Goal: Task Accomplishment & Management: Manage account settings

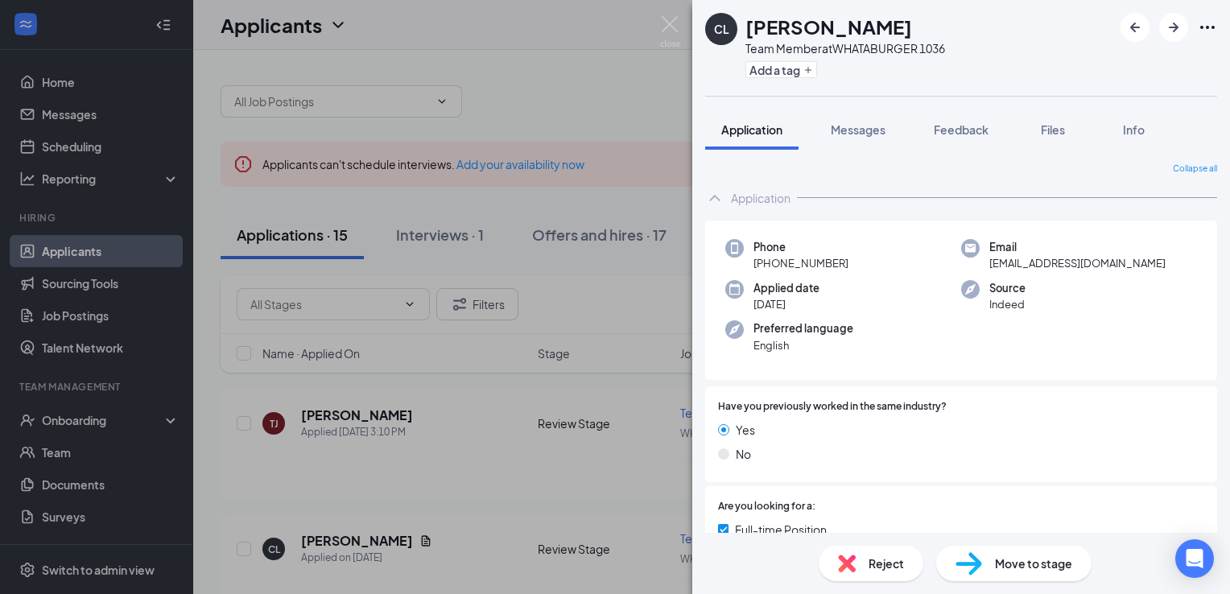
click at [985, 563] on div "Move to stage" at bounding box center [1014, 563] width 155 height 35
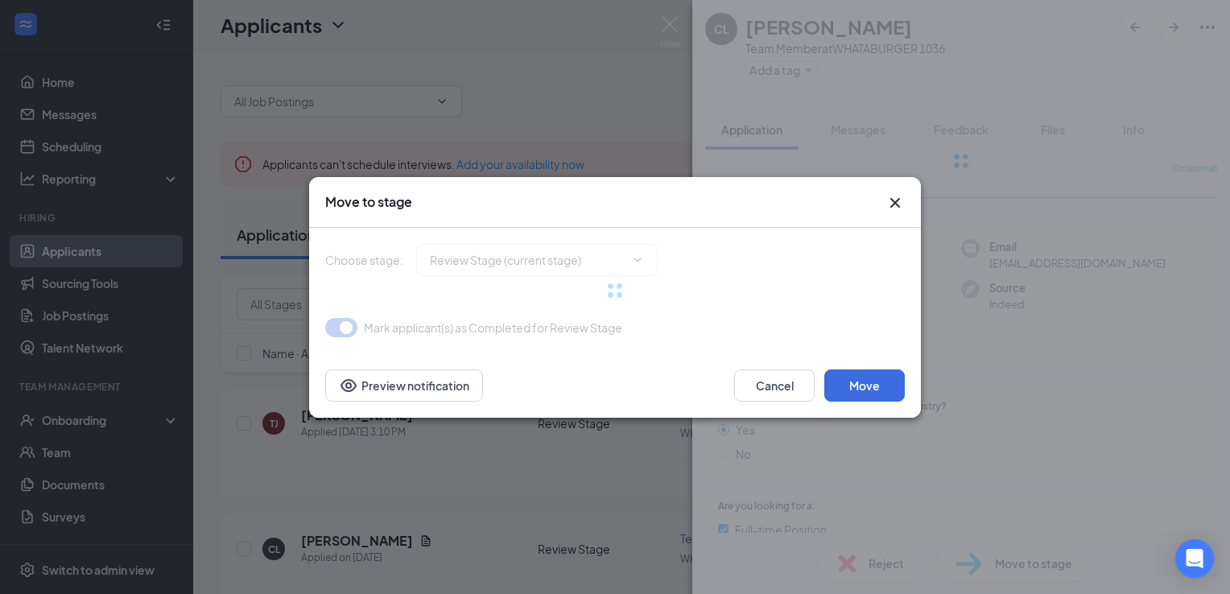
type input "Onsite Interview (next stage)"
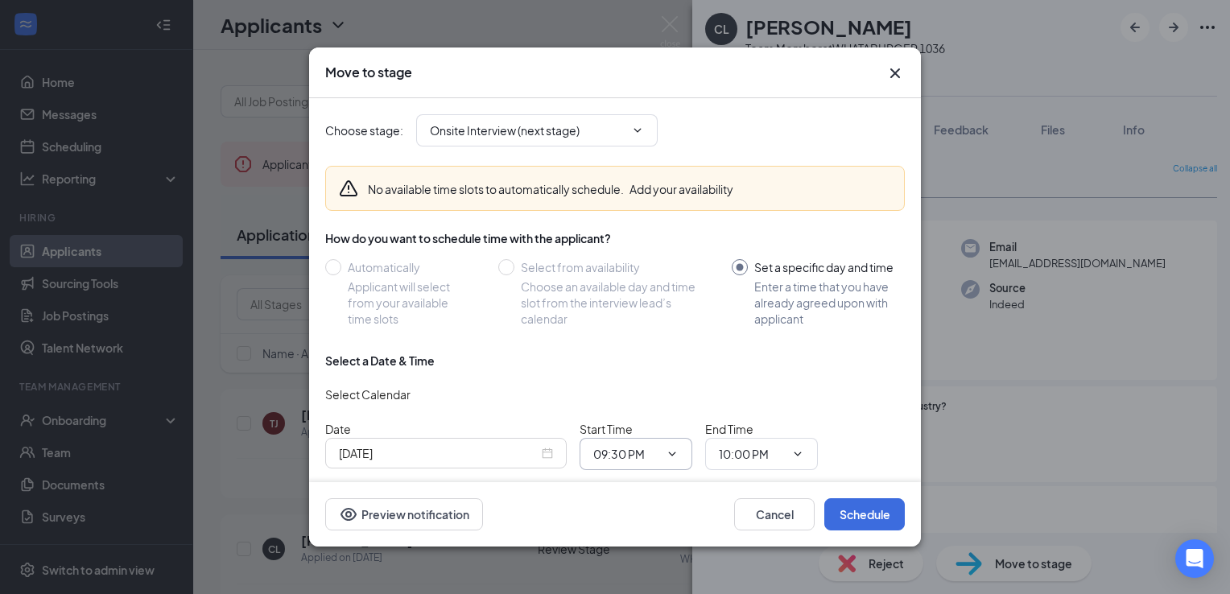
click at [675, 449] on icon "ChevronDown" at bounding box center [672, 454] width 13 height 13
click at [673, 450] on icon "ChevronDown" at bounding box center [672, 454] width 13 height 13
click at [672, 453] on icon "ChevronDown" at bounding box center [672, 454] width 7 height 4
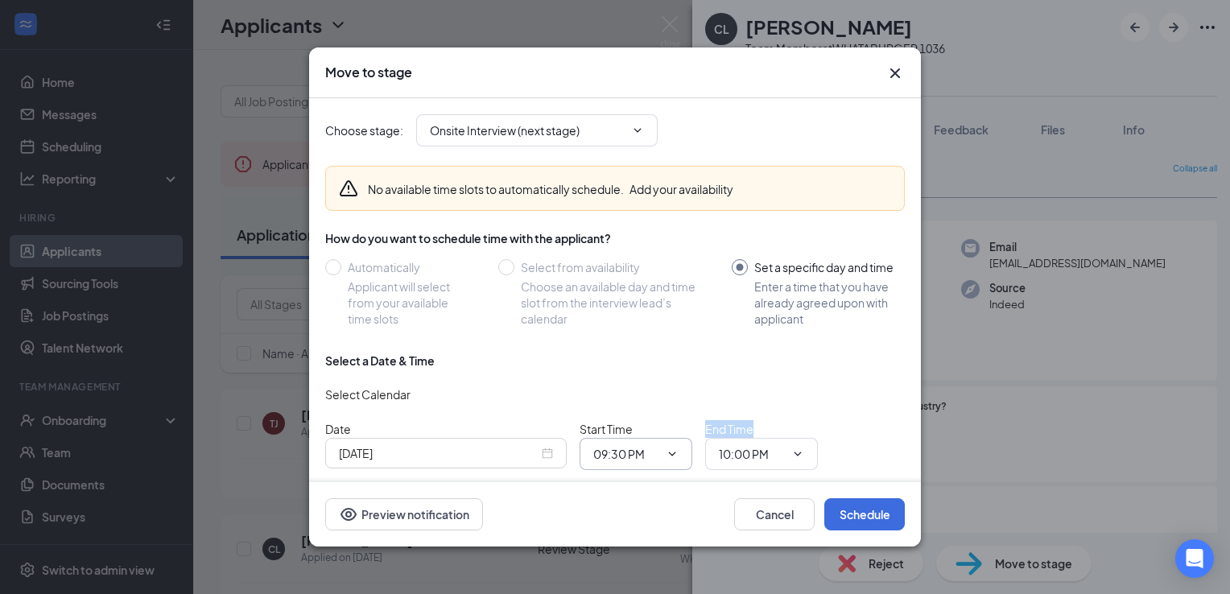
click at [672, 453] on icon "ChevronDown" at bounding box center [672, 454] width 7 height 4
click at [596, 457] on input "09:30 PM" at bounding box center [626, 454] width 66 height 18
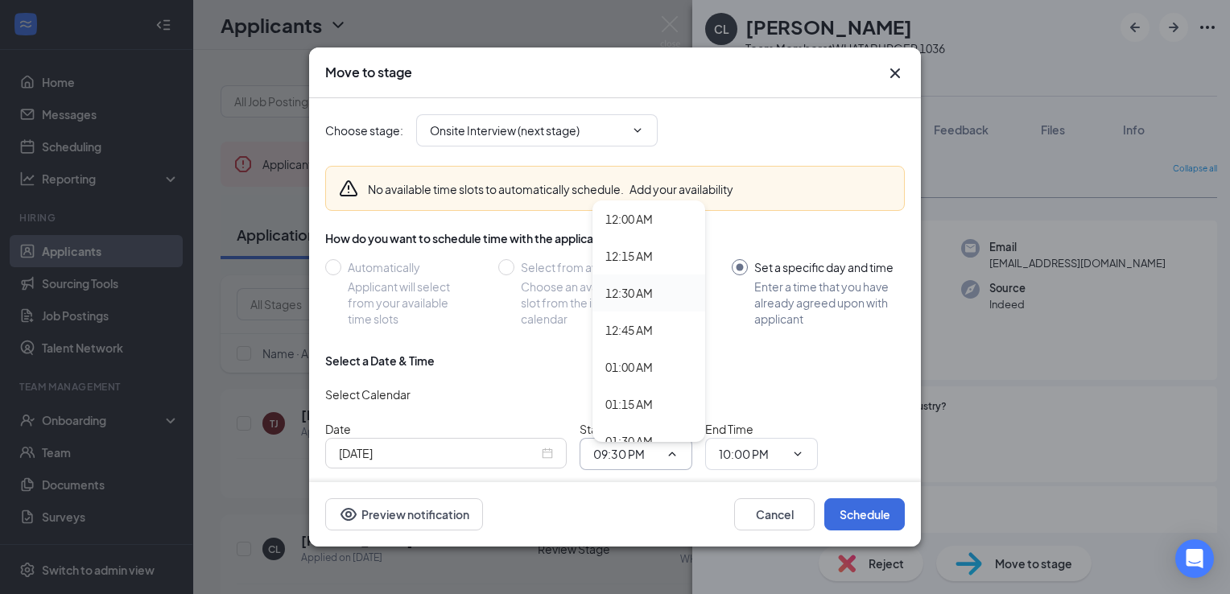
drag, startPoint x: 596, startPoint y: 457, endPoint x: 666, endPoint y: 282, distance: 189.0
click at [666, 282] on div "12:30 AM" at bounding box center [649, 293] width 113 height 37
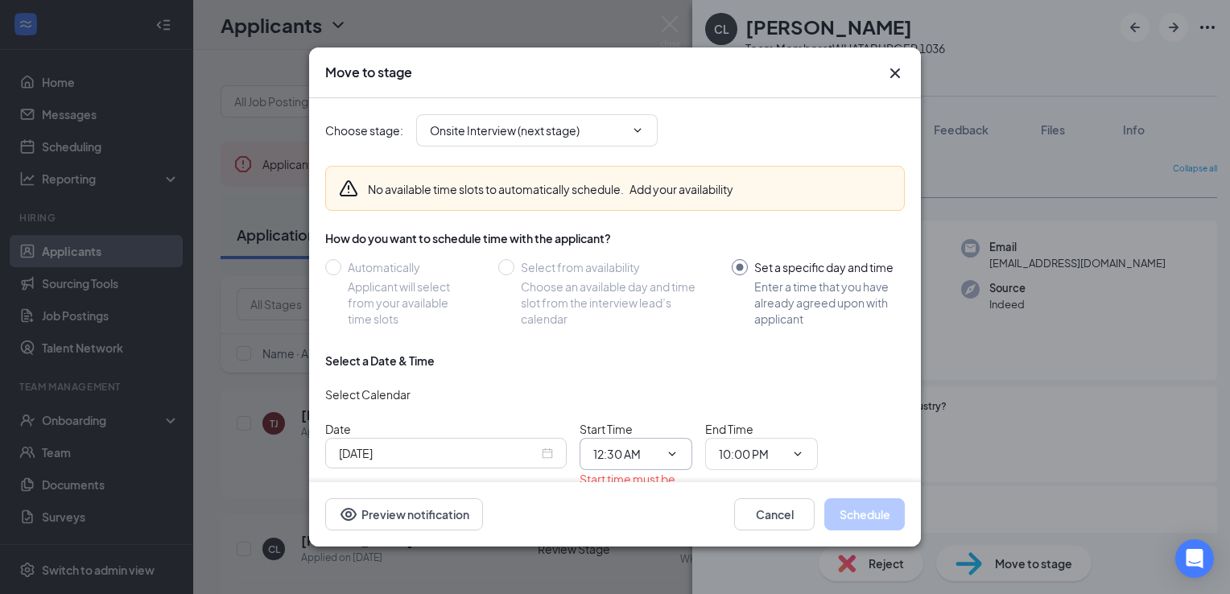
click at [683, 460] on span "12:30 AM 12:00 AM 12:15 AM 12:30 AM 12:45 AM 01:00 AM 01:15 AM 01:30 AM 01:45 A…" at bounding box center [636, 454] width 113 height 32
click at [676, 454] on icon "ChevronDown" at bounding box center [672, 454] width 13 height 13
click at [669, 453] on icon "ChevronDown" at bounding box center [672, 454] width 7 height 4
click at [674, 454] on icon "ChevronDown" at bounding box center [672, 454] width 13 height 13
click at [670, 454] on icon "ChevronDown" at bounding box center [672, 454] width 13 height 13
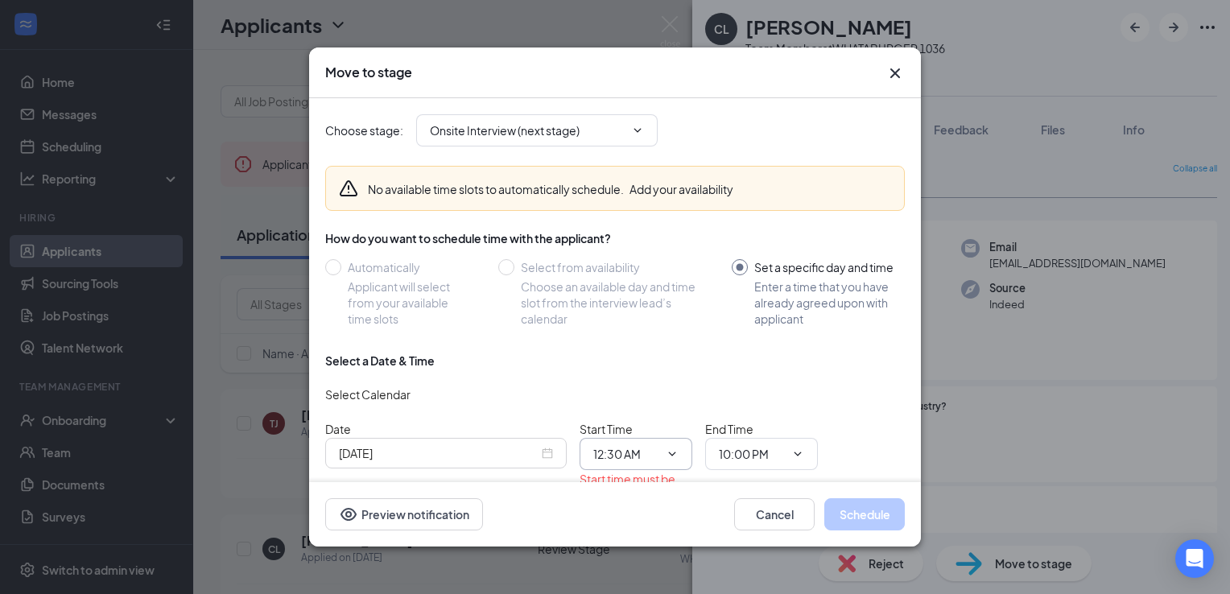
click at [672, 462] on span "12:30 AM 12:00 AM 12:15 AM 12:30 AM 12:45 AM 01:00 AM 01:15 AM 01:30 AM 01:45 A…" at bounding box center [636, 454] width 113 height 32
click at [618, 458] on input "12:30 AM" at bounding box center [626, 454] width 66 height 18
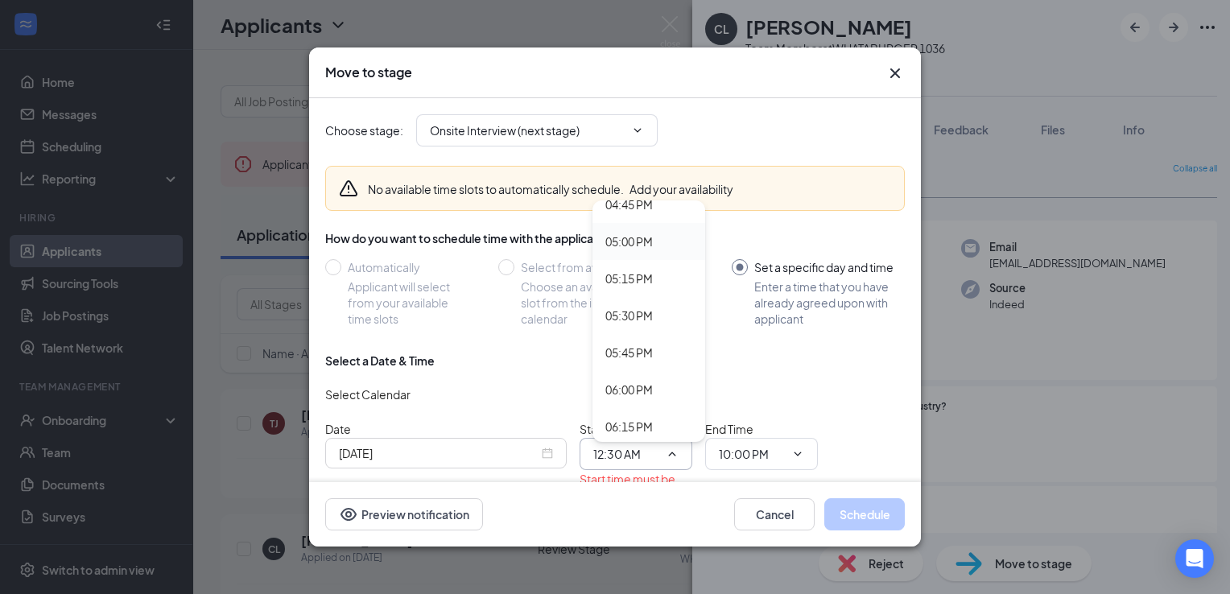
click at [631, 246] on div "05:00 PM" at bounding box center [630, 242] width 48 height 18
type input "05:00 PM"
click at [744, 456] on input "10:00 PM" at bounding box center [752, 454] width 66 height 18
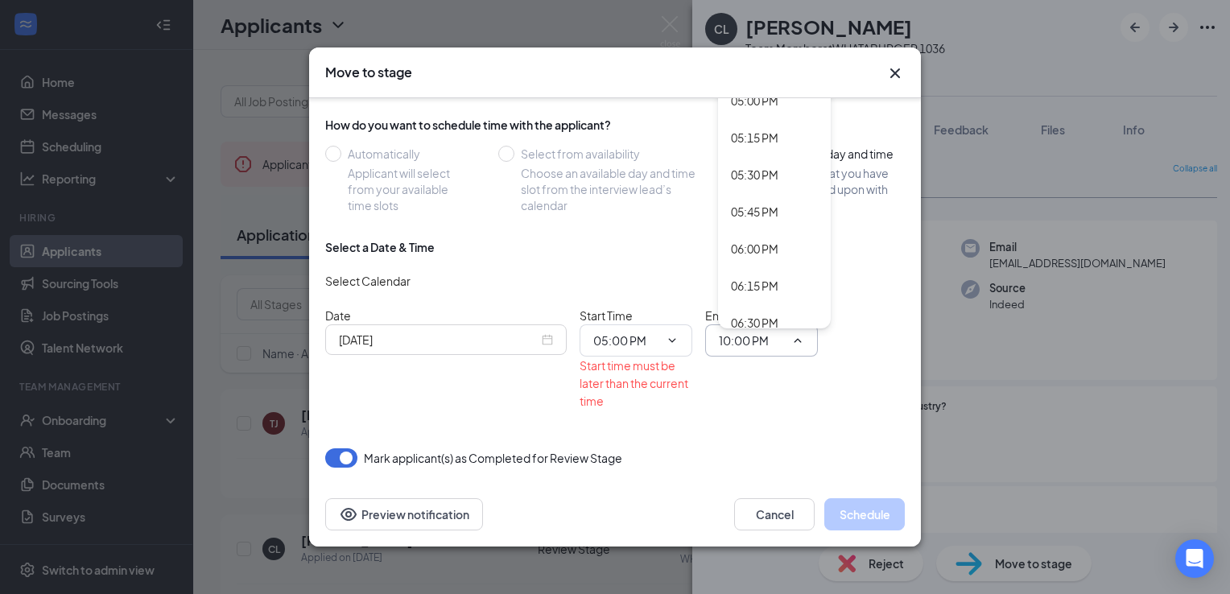
scroll to position [2509, 0]
click at [751, 160] on div "05:15 PM" at bounding box center [774, 152] width 113 height 37
type input "05:15 PM"
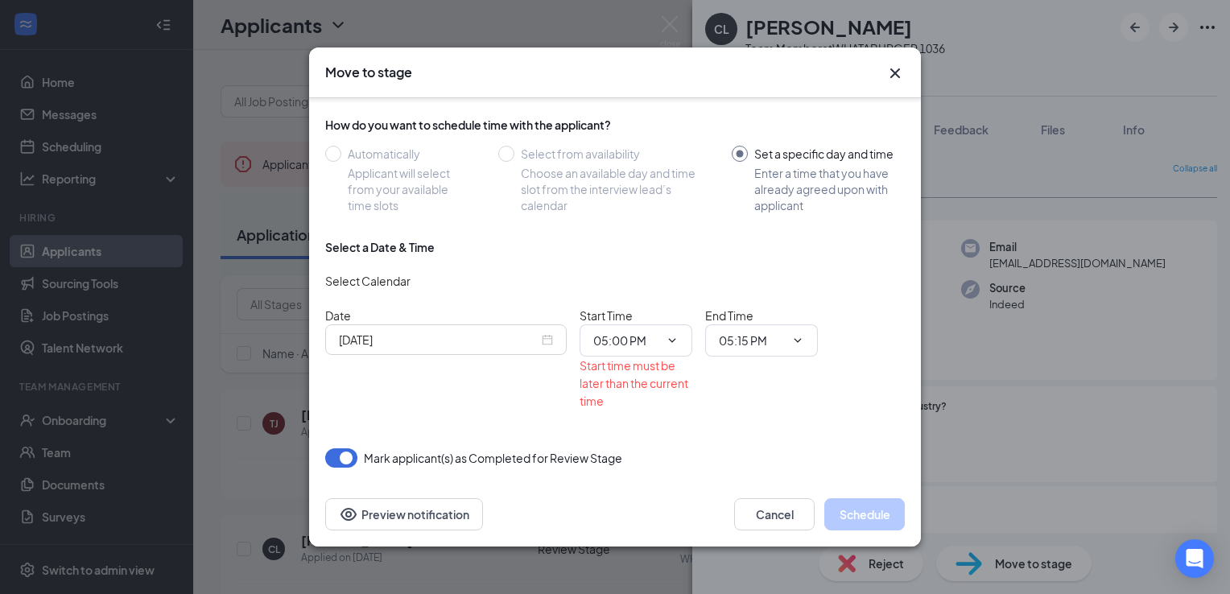
click at [333, 460] on button "button" at bounding box center [341, 458] width 32 height 19
click at [344, 461] on button "button" at bounding box center [341, 458] width 32 height 19
click at [682, 344] on span "05:00 PM 12:00 AM 12:15 AM 12:30 AM 12:45 AM 01:00 AM 01:15 AM 01:30 AM 01:45 A…" at bounding box center [636, 341] width 113 height 32
click at [679, 345] on span "05:00 PM 12:00 AM 12:15 AM 12:30 AM 12:45 AM 01:00 AM 01:15 AM 01:30 AM 01:45 A…" at bounding box center [636, 341] width 113 height 32
click at [665, 349] on span "05:00 PM 12:00 AM 12:15 AM 12:30 AM 12:45 AM 01:00 AM 01:15 AM 01:30 AM 01:45 A…" at bounding box center [636, 341] width 113 height 32
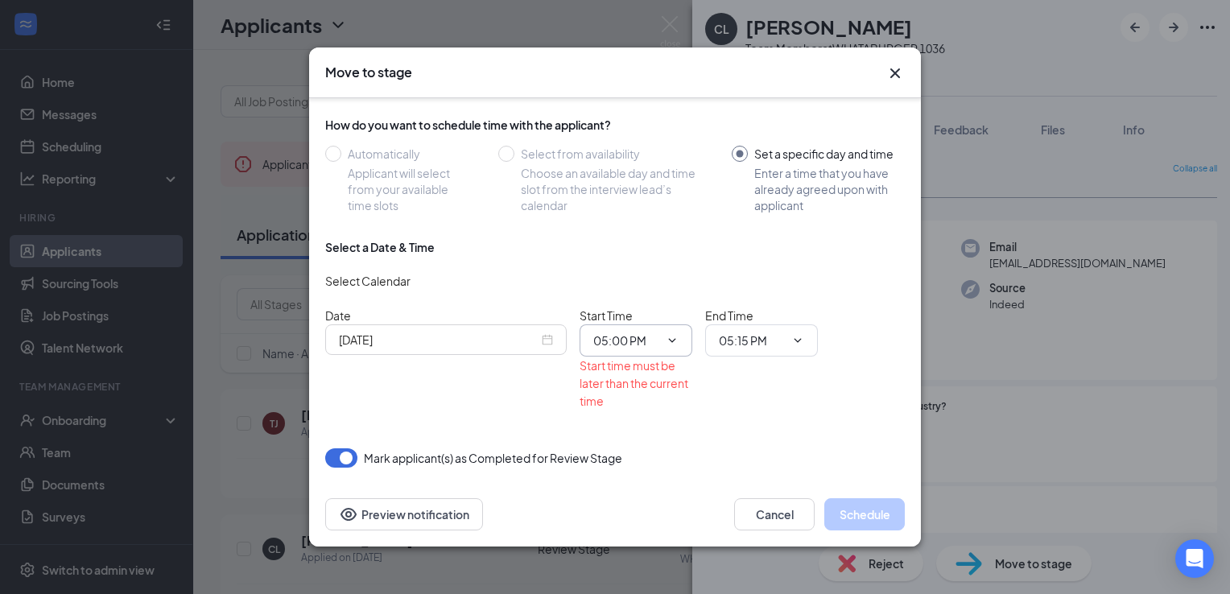
click at [620, 345] on input "05:00 PM" at bounding box center [626, 341] width 66 height 18
click at [647, 272] on div "09:00 PM" at bounding box center [630, 279] width 48 height 18
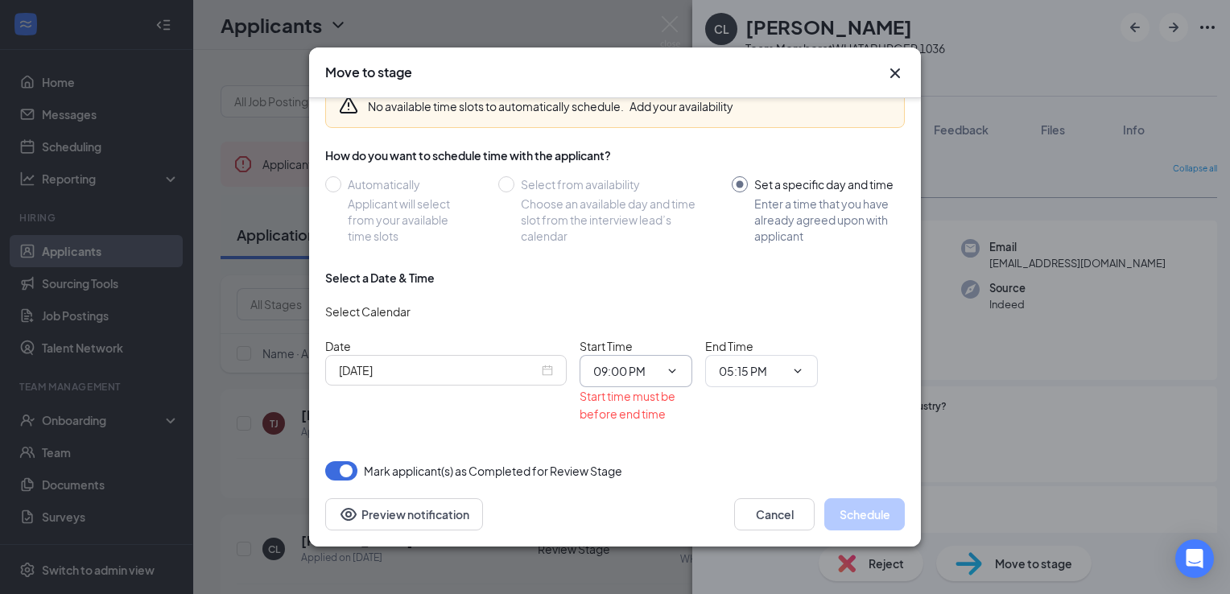
scroll to position [97, 0]
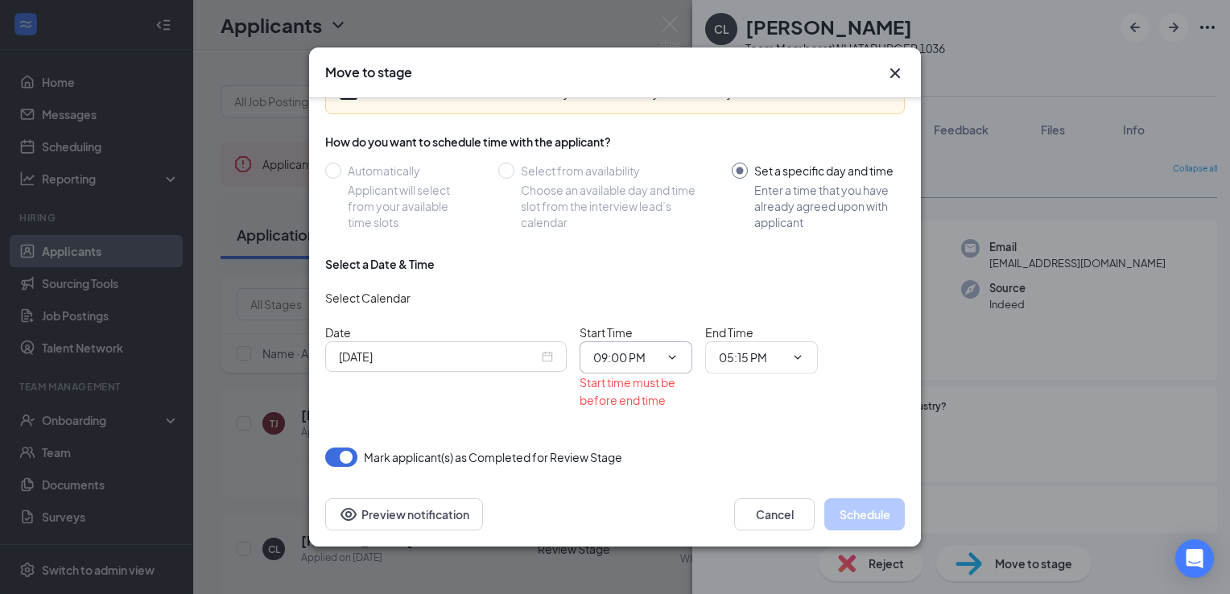
click at [679, 364] on span "09:00 PM 12:00 AM 12:15 AM 12:30 AM 12:45 AM 01:00 AM 01:15 AM 01:30 AM 01:45 A…" at bounding box center [636, 357] width 113 height 32
click at [675, 356] on icon "ChevronDown" at bounding box center [672, 357] width 7 height 4
click at [626, 355] on input "09:00 PM" at bounding box center [626, 358] width 66 height 18
click at [636, 320] on div "09:15 PM" at bounding box center [630, 321] width 48 height 18
type input "09:15 PM"
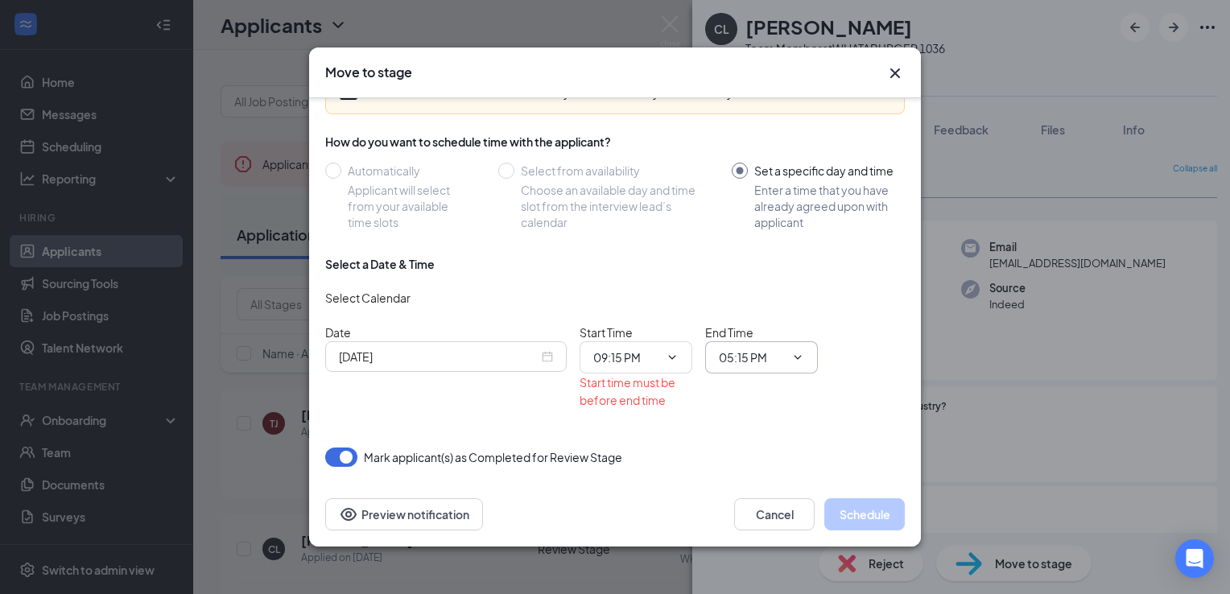
click at [765, 358] on input "05:15 PM" at bounding box center [752, 358] width 66 height 18
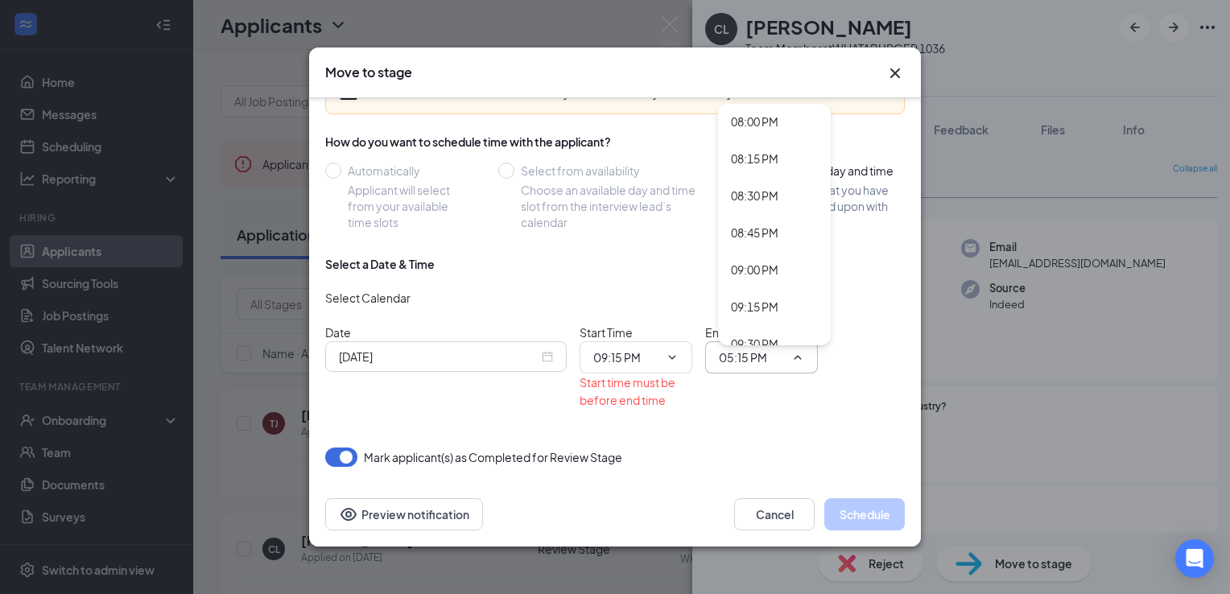
scroll to position [2992, 0]
click at [763, 311] on div "09:30 PM" at bounding box center [755, 316] width 48 height 18
type input "09:30 PM"
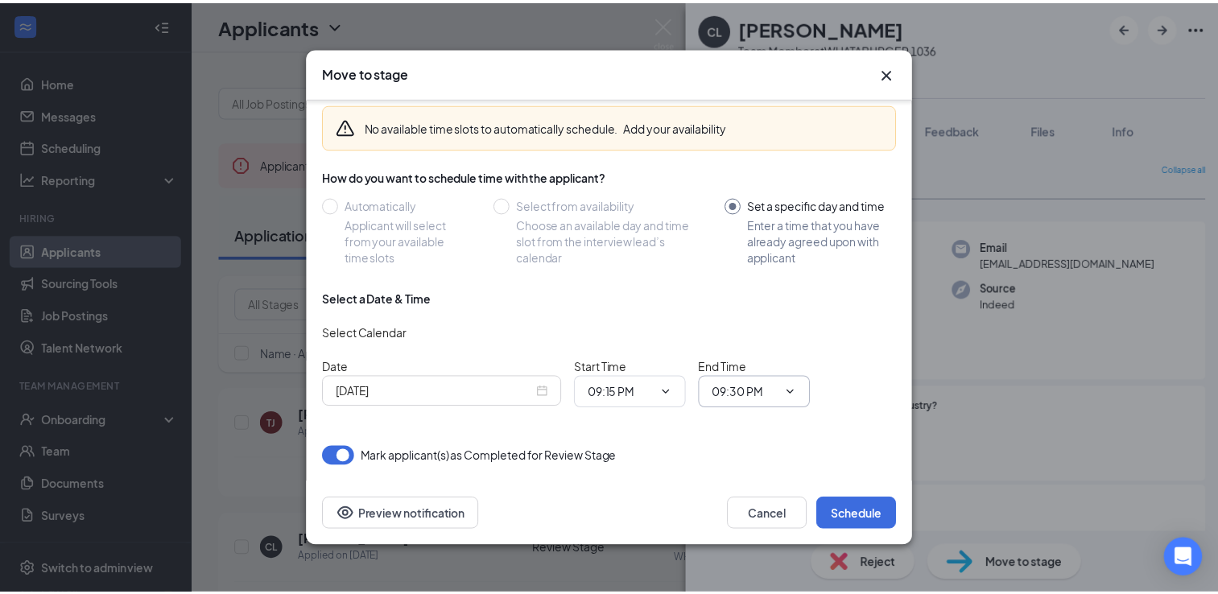
scroll to position [61, 0]
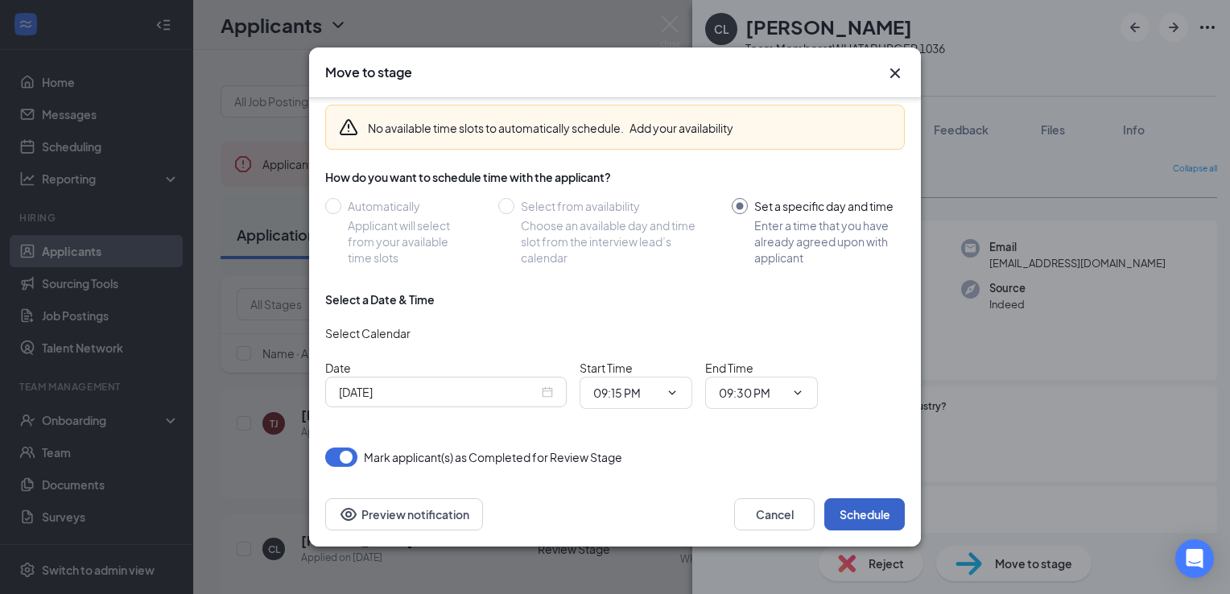
click at [859, 520] on button "Schedule" at bounding box center [865, 514] width 81 height 32
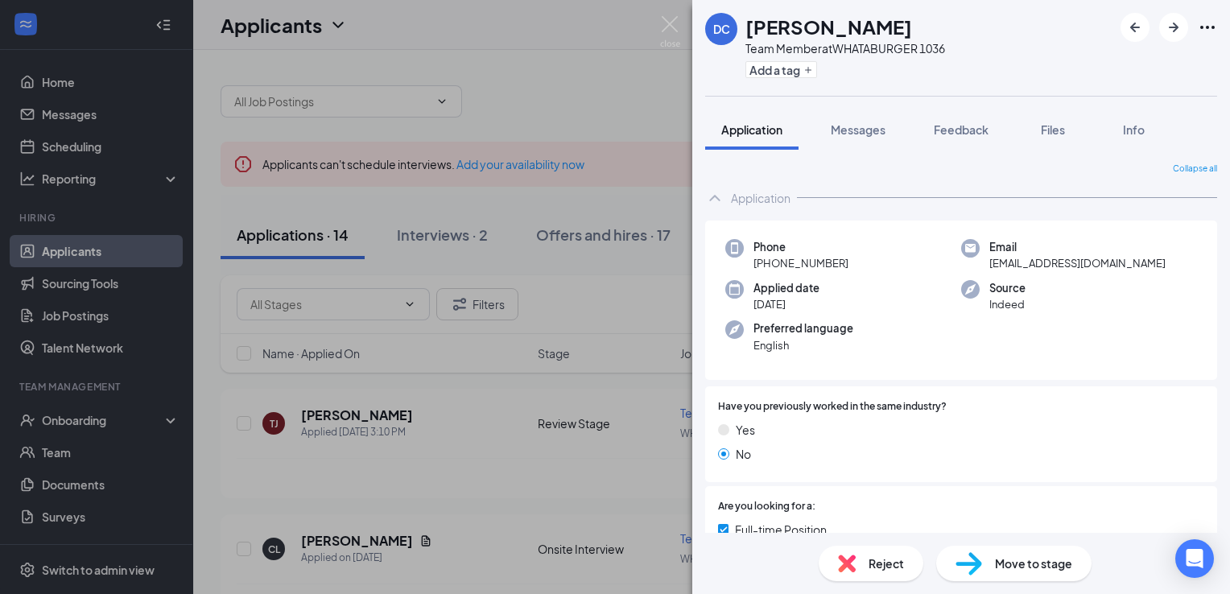
click at [591, 126] on div "DC [PERSON_NAME] Team Member at WHATABURGER 1036 Add a tag Application Messages…" at bounding box center [615, 297] width 1230 height 594
click at [544, 562] on div "DC [PERSON_NAME] Team Member at WHATABURGER 1036 Add a tag Application Messages…" at bounding box center [615, 297] width 1230 height 594
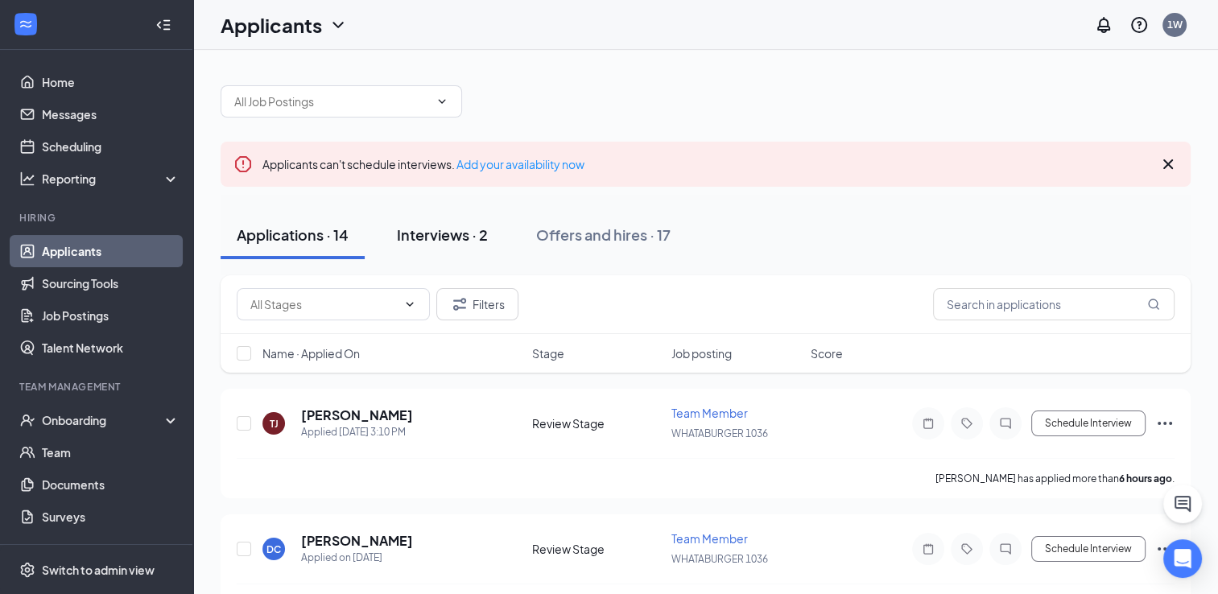
click at [442, 240] on div "Interviews · 2" at bounding box center [442, 235] width 91 height 20
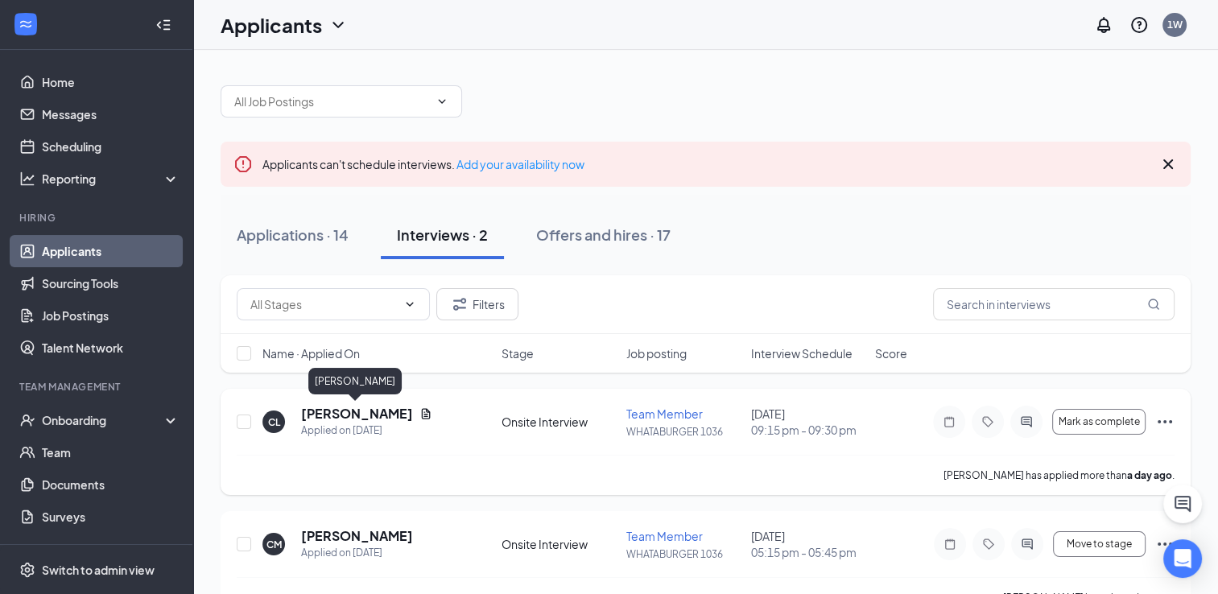
click at [368, 414] on h5 "[PERSON_NAME]" at bounding box center [357, 414] width 112 height 18
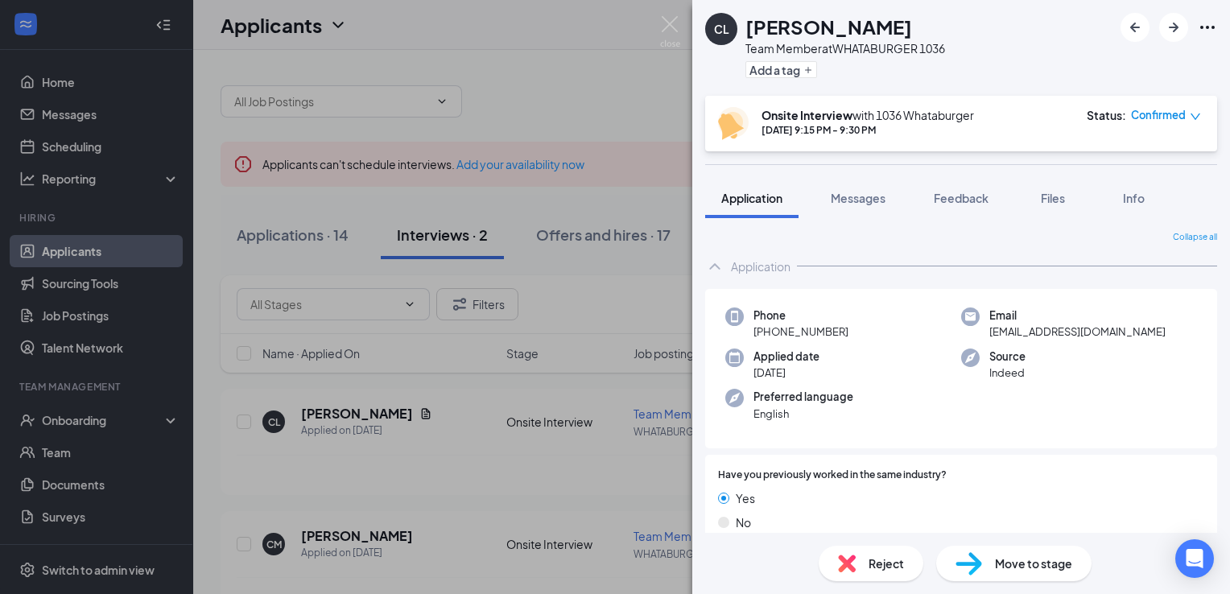
click at [1011, 567] on span "Move to stage" at bounding box center [1033, 564] width 77 height 18
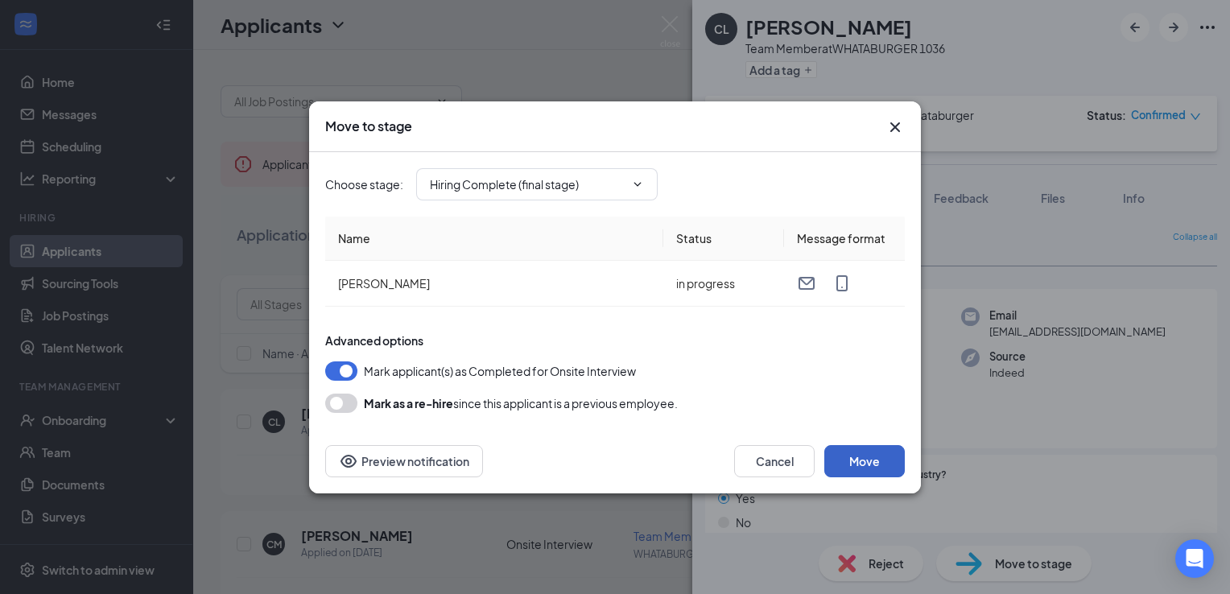
click at [858, 463] on button "Move" at bounding box center [865, 461] width 81 height 32
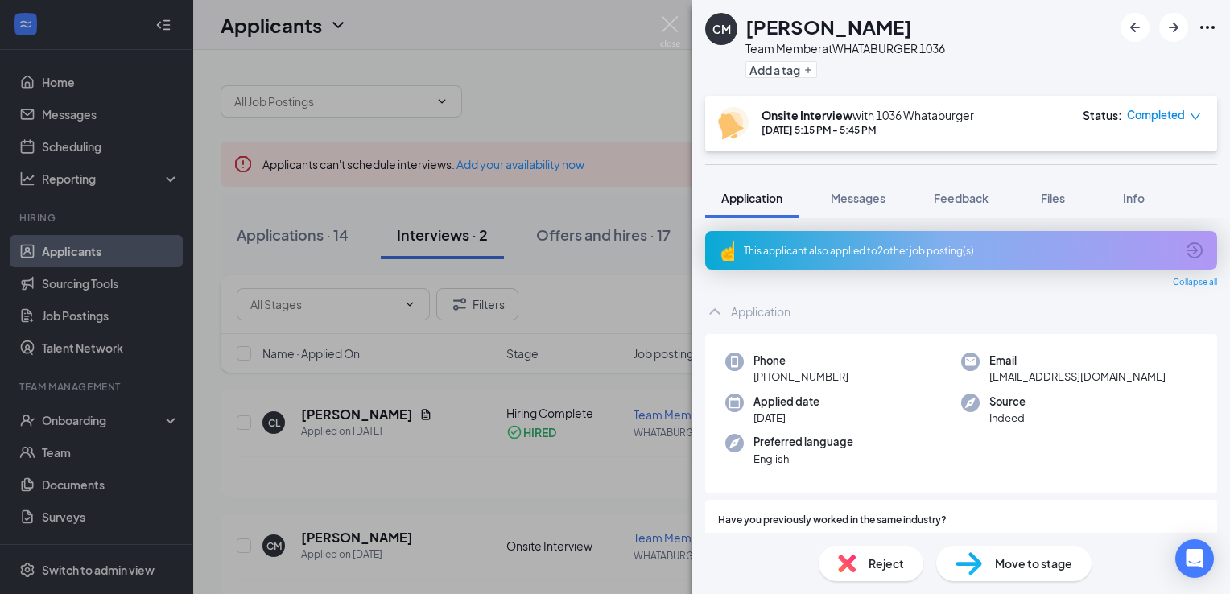
click at [1012, 556] on span "Move to stage" at bounding box center [1033, 564] width 77 height 18
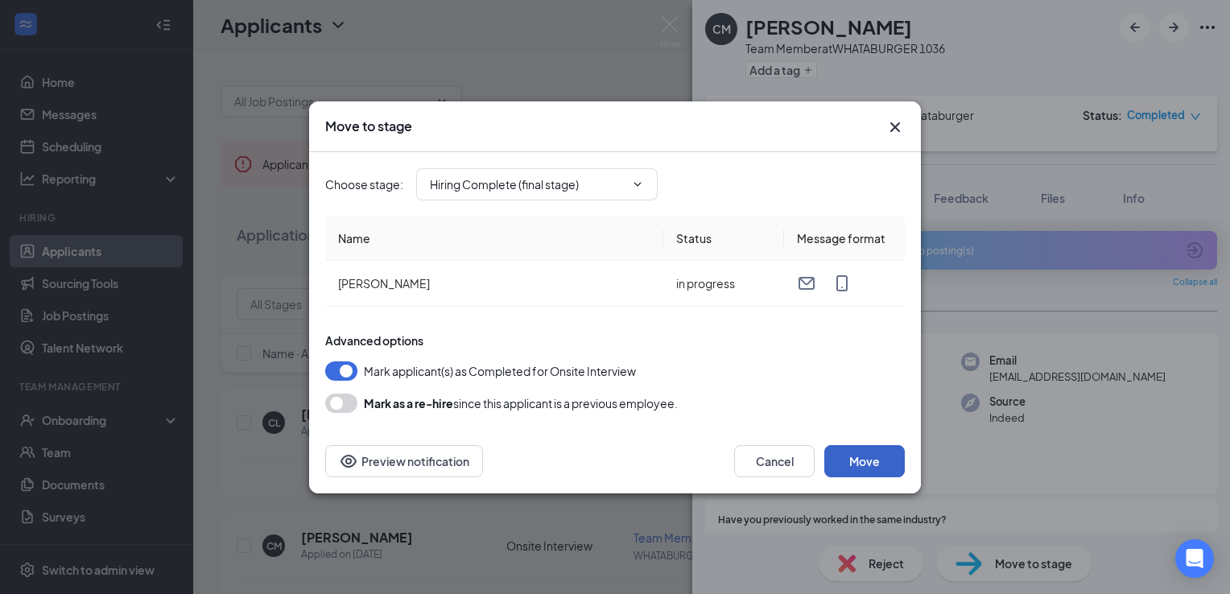
click at [864, 467] on button "Move" at bounding box center [865, 461] width 81 height 32
click at [864, 465] on button "button" at bounding box center [865, 461] width 81 height 32
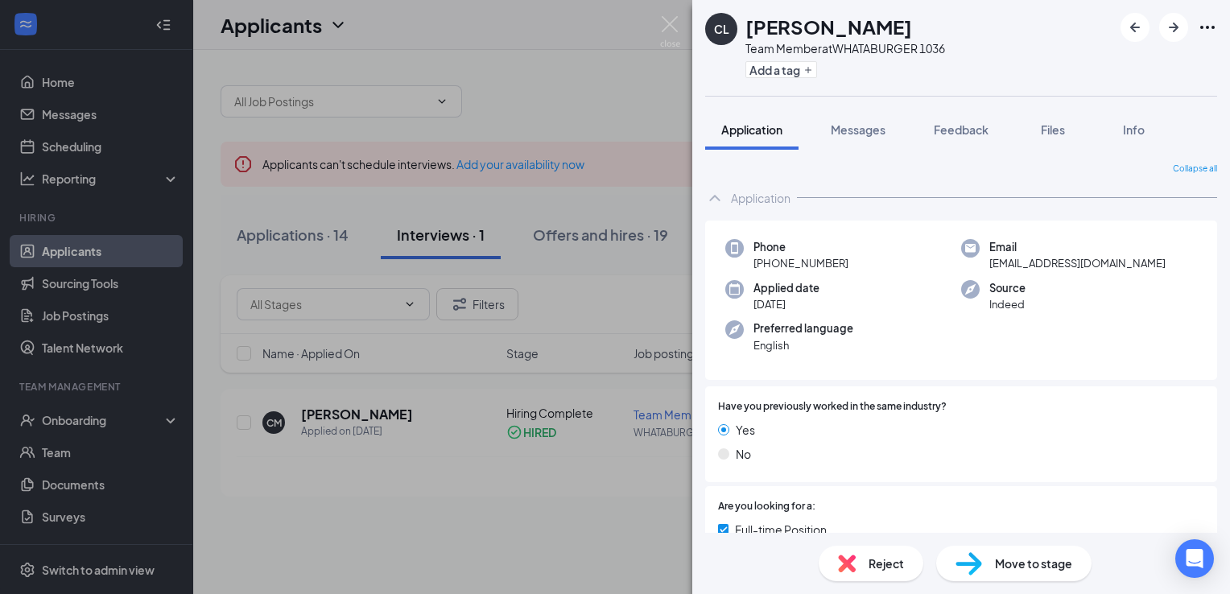
click at [612, 98] on div "CL [PERSON_NAME] Team Member at WHATABURGER 1036 Add a tag Application Messages…" at bounding box center [615, 297] width 1230 height 594
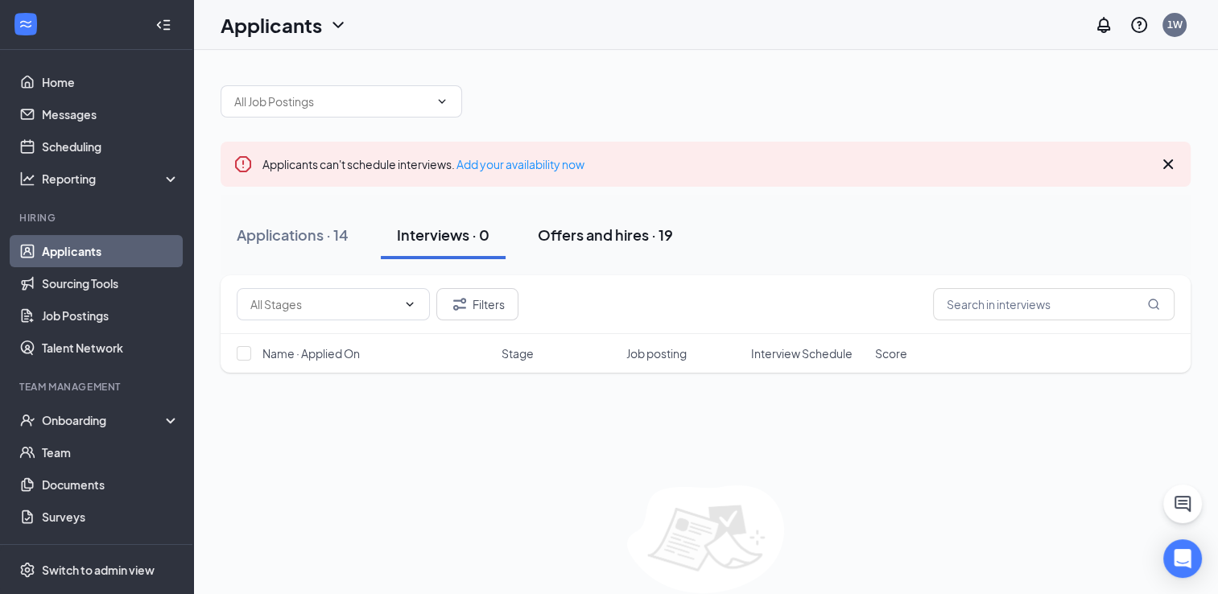
click at [604, 238] on div "Offers and hires · 19" at bounding box center [605, 235] width 135 height 20
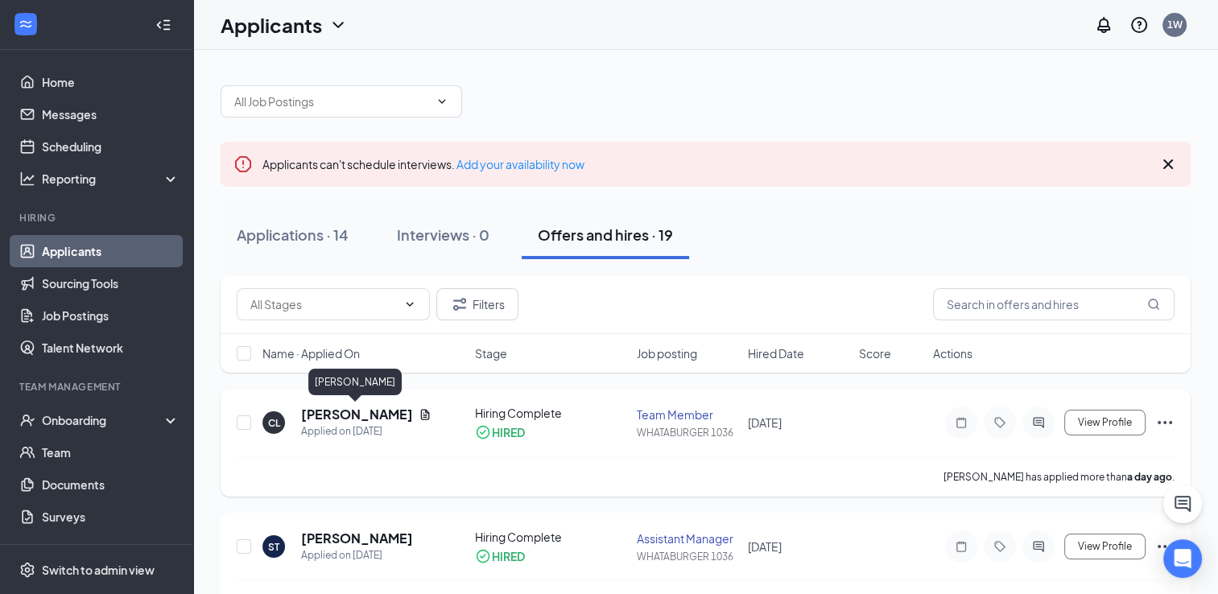
click at [353, 417] on h5 "[PERSON_NAME]" at bounding box center [356, 415] width 111 height 18
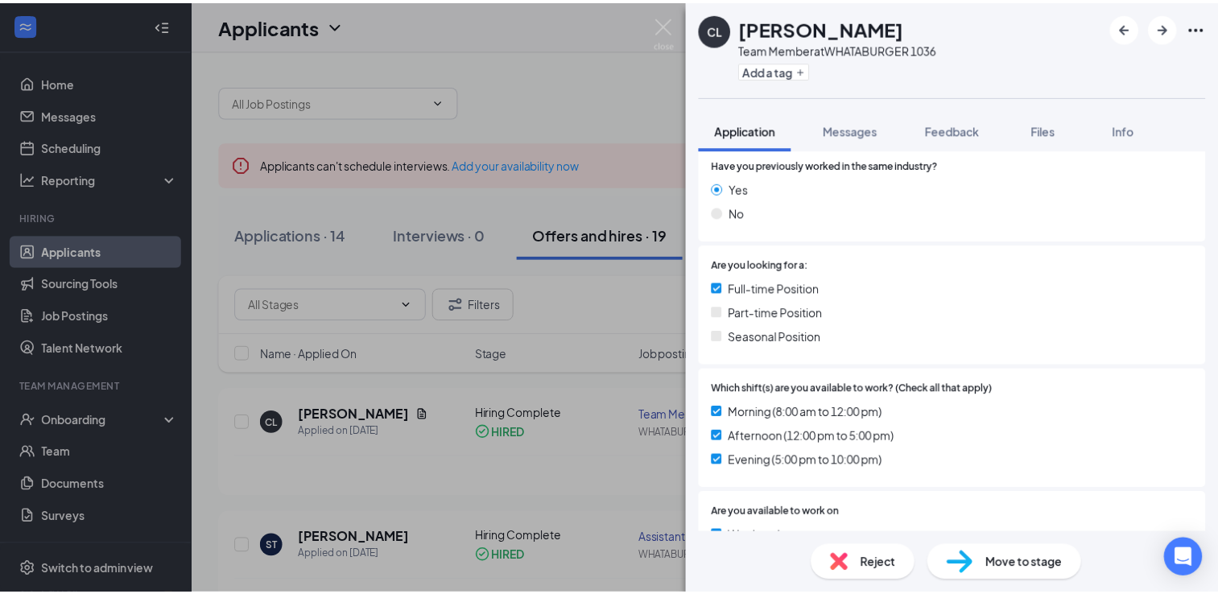
scroll to position [563, 0]
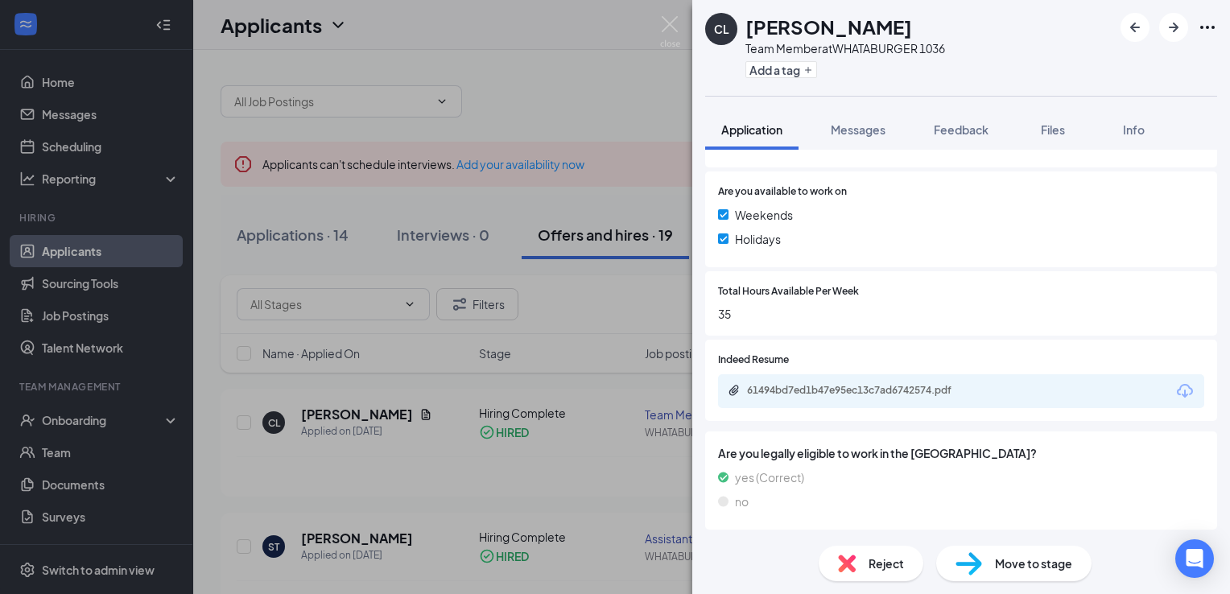
click at [504, 450] on div "CL [PERSON_NAME] Team Member at WHATABURGER 1036 Add a tag Application Messages…" at bounding box center [615, 297] width 1230 height 594
